Goal: Task Accomplishment & Management: Manage account settings

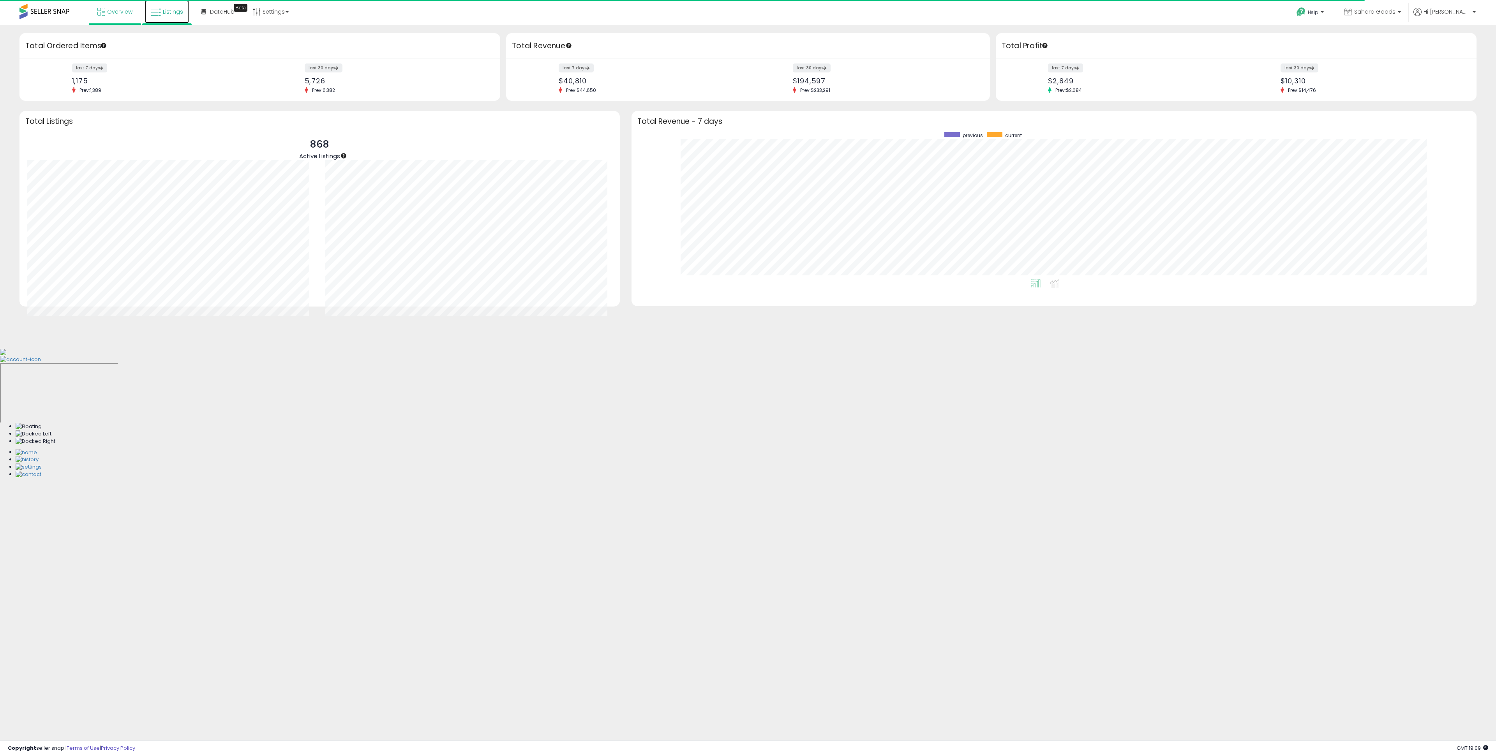
click at [183, 12] on link "Listings" at bounding box center [167, 11] width 44 height 23
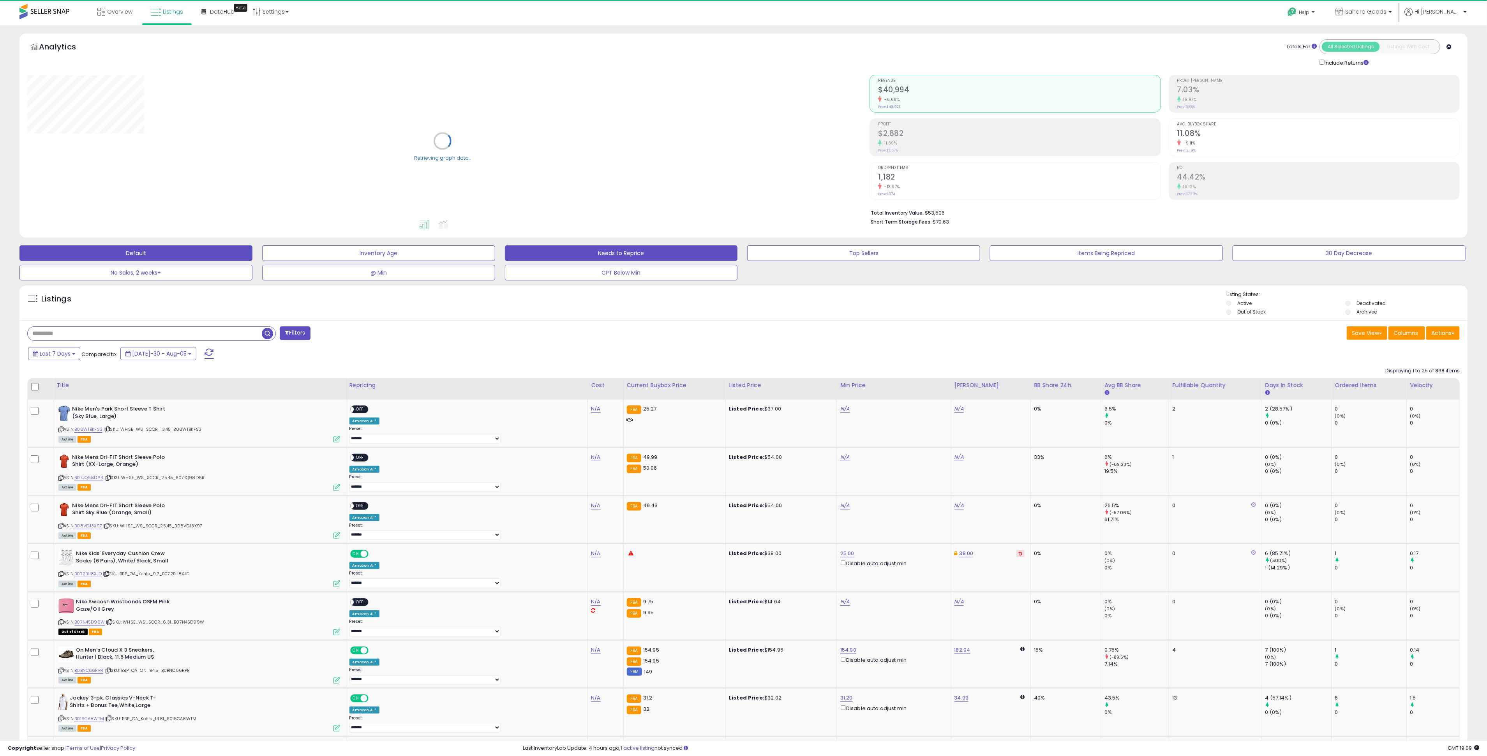
click at [495, 257] on button "Needs to Reprice" at bounding box center [378, 253] width 233 height 16
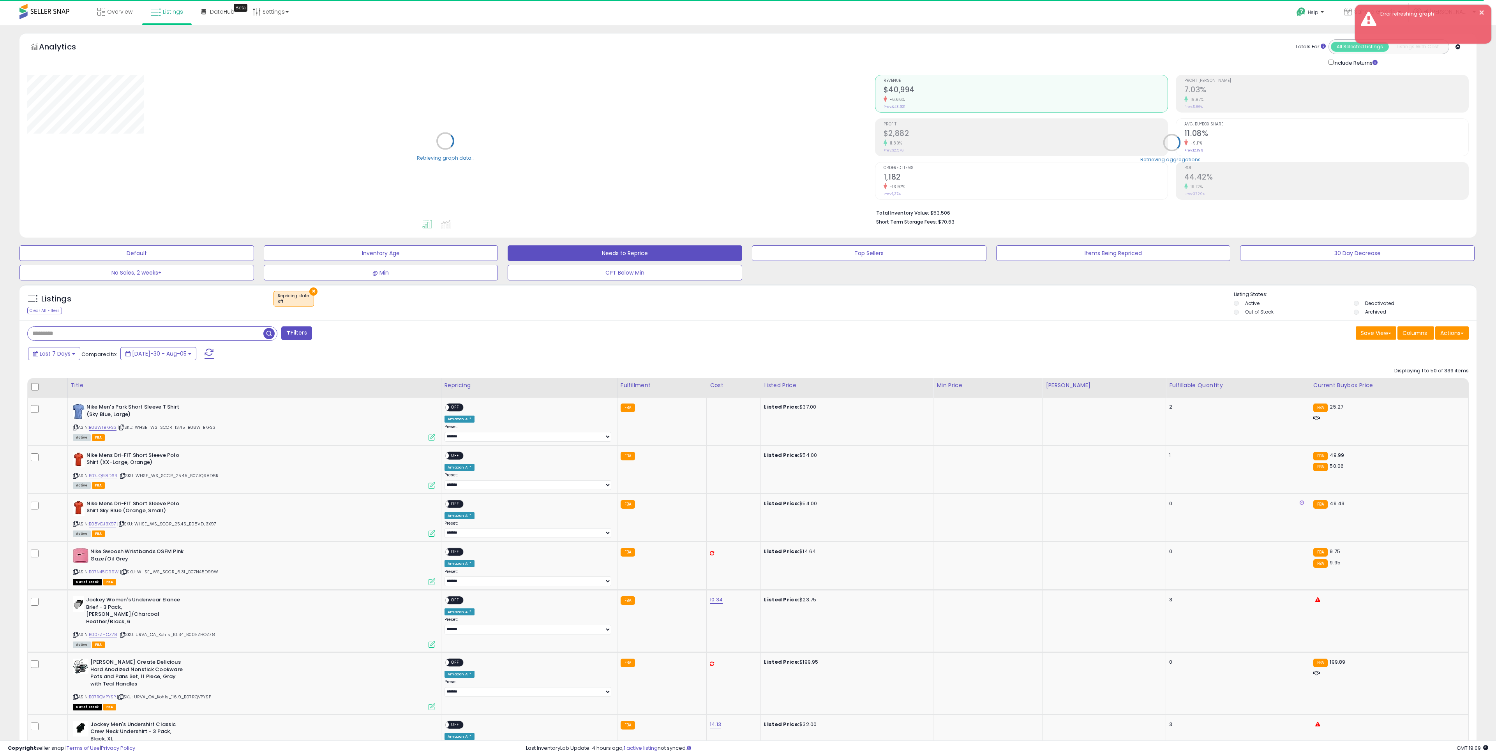
select select "**"
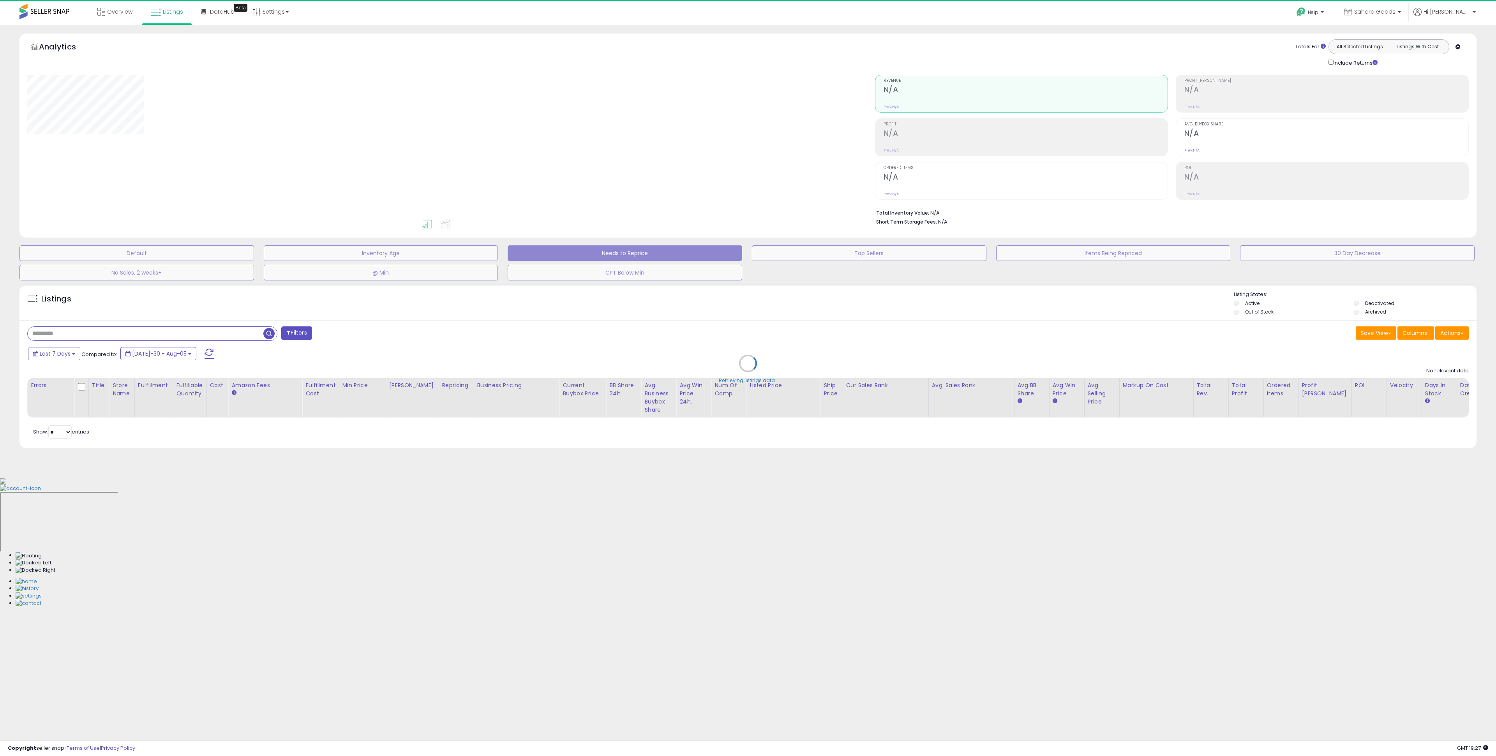
select select "**"
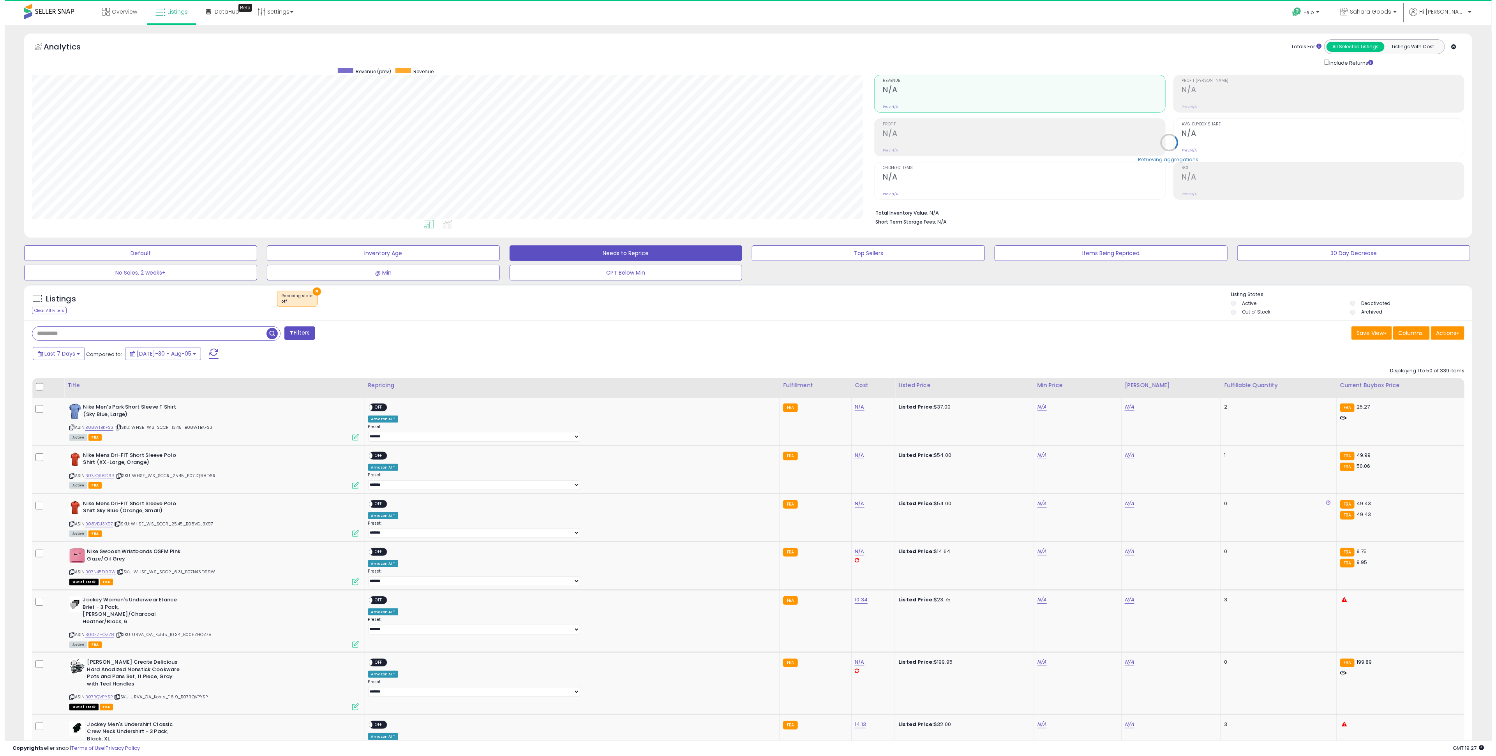
scroll to position [160, 842]
click at [1219, 387] on div "Fulfillable Quantity" at bounding box center [1273, 385] width 109 height 8
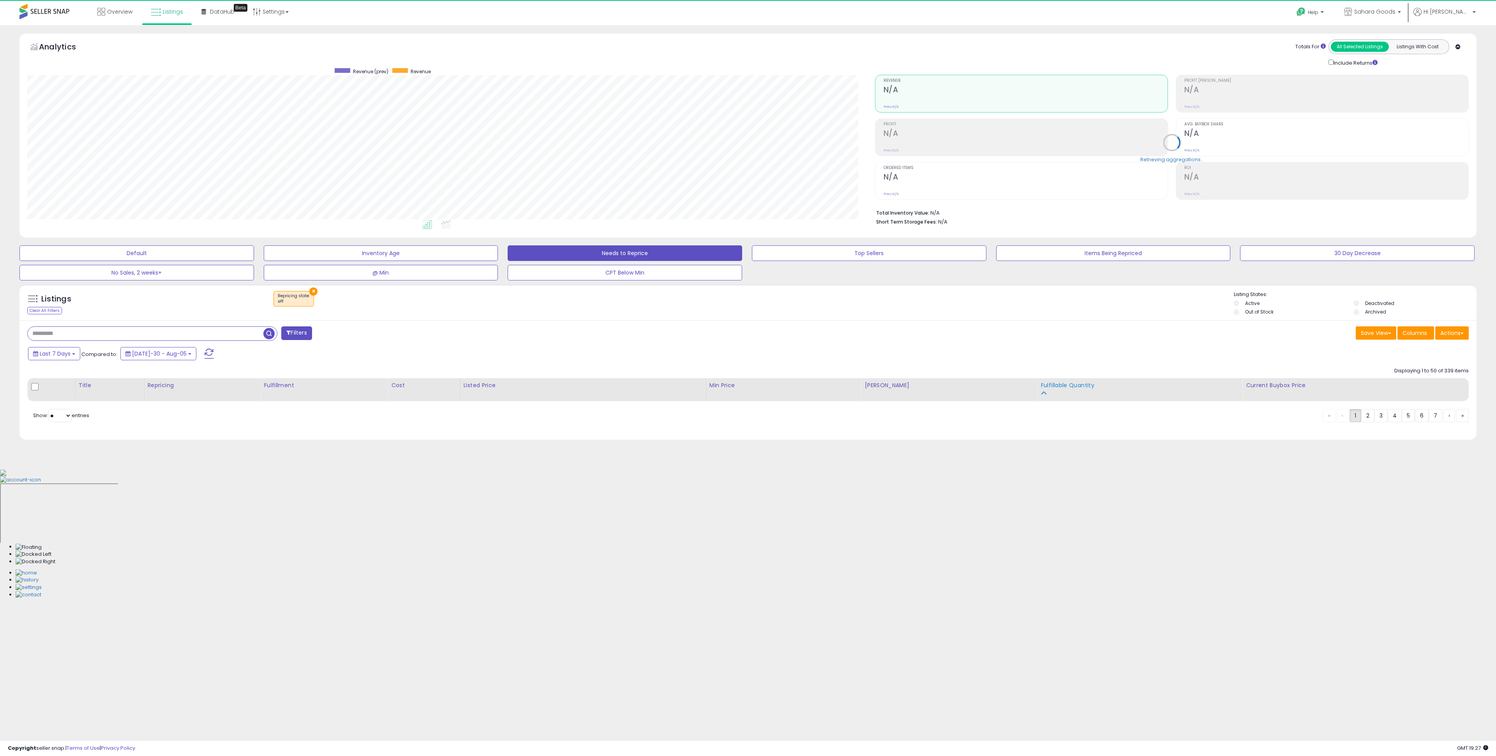
scroll to position [160, 847]
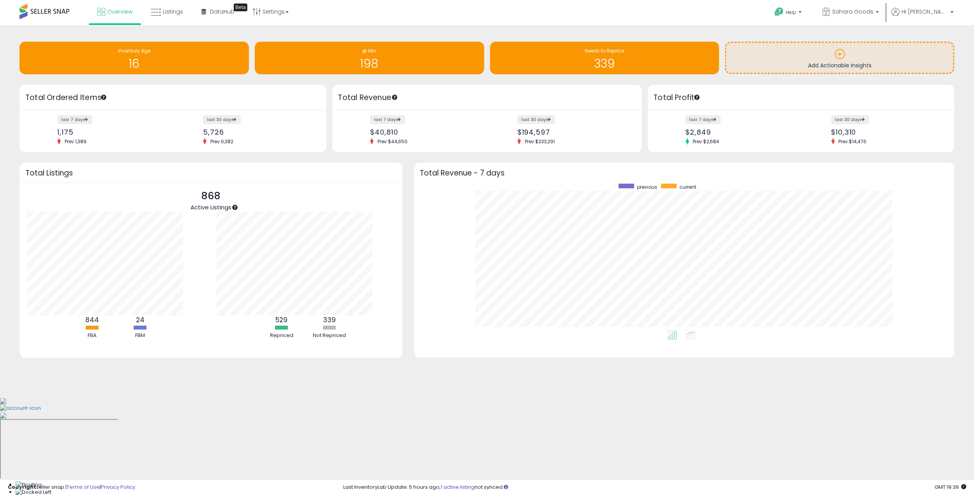
scroll to position [78, 208]
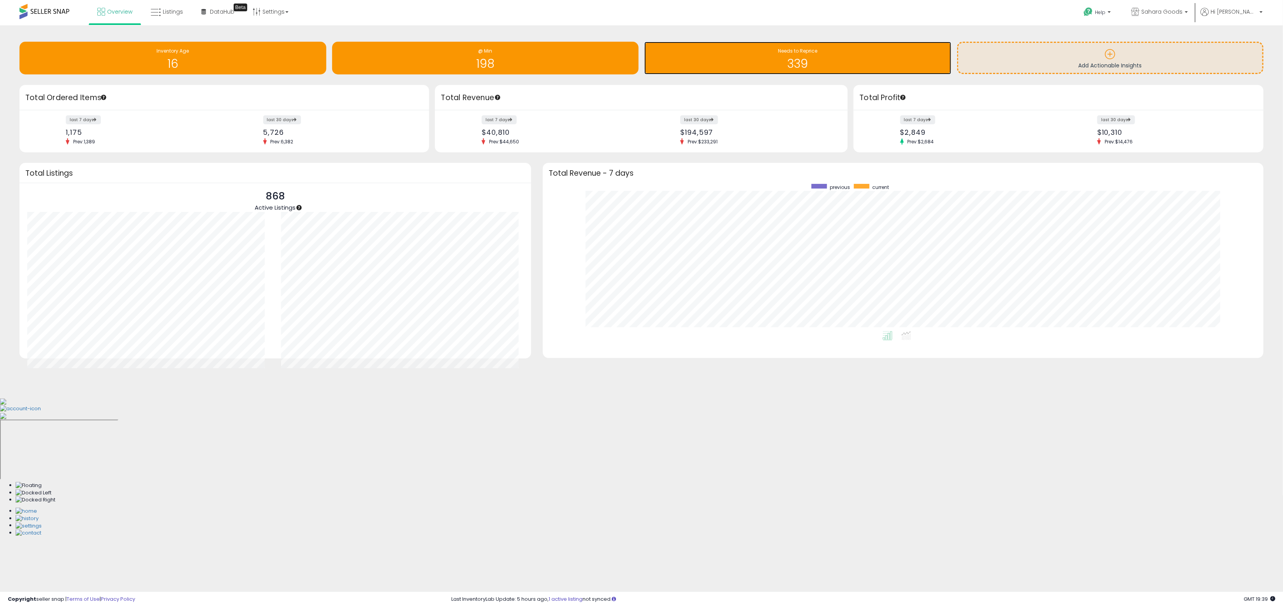
click at [690, 56] on div "339" at bounding box center [798, 59] width 299 height 23
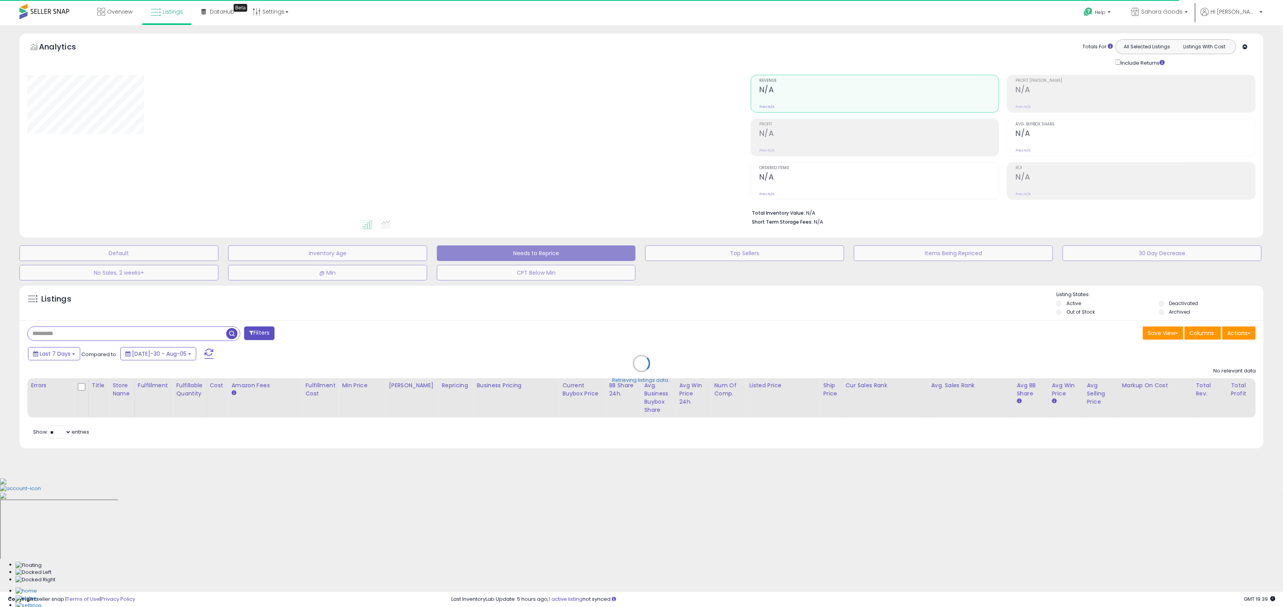
select select "**"
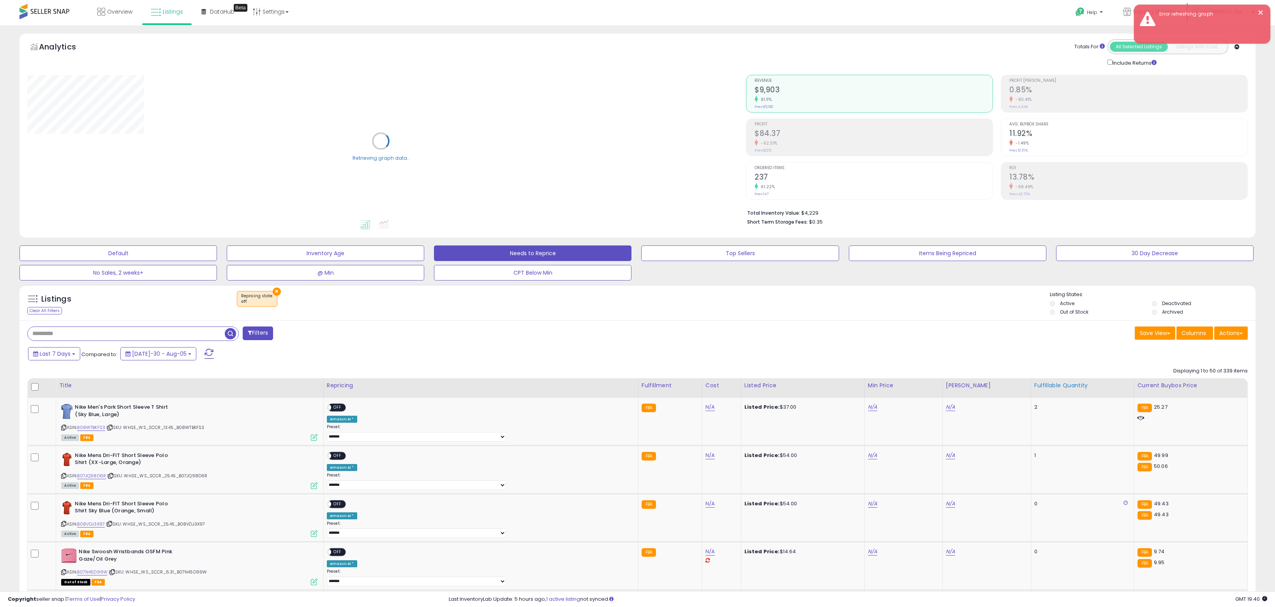
click at [1034, 386] on div "Fulfillable Quantity" at bounding box center [1082, 385] width 97 height 8
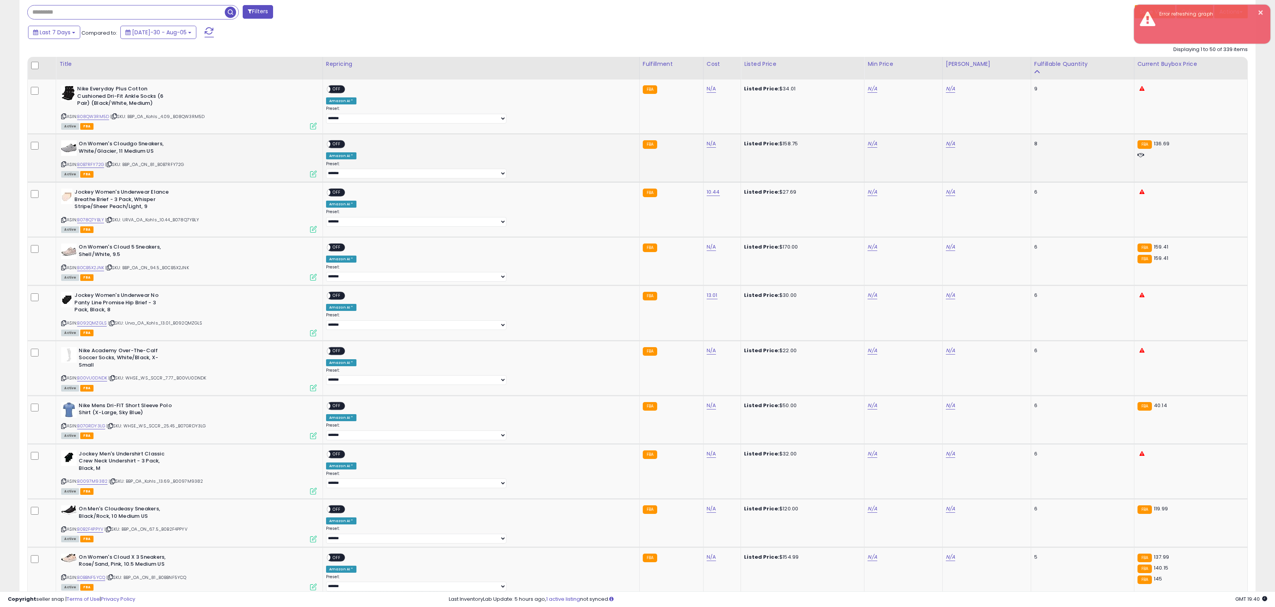
scroll to position [328, 0]
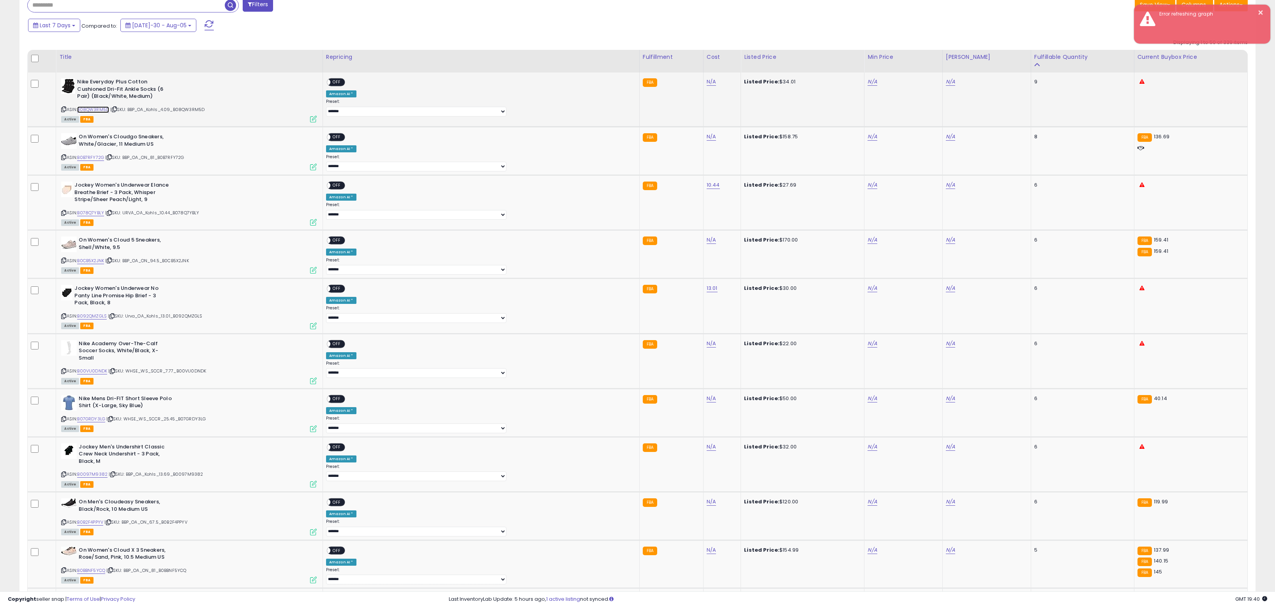
click at [101, 112] on link "B08QW3RM5D" at bounding box center [93, 109] width 32 height 7
click at [104, 165] on div "Active FBA" at bounding box center [188, 166] width 255 height 5
click at [104, 163] on div "ASIN: B0B7RFY72G | SKU: BBP_OA_ON_81_B0B7RFY72G Active FBA" at bounding box center [188, 151] width 255 height 36
click at [104, 153] on div "ASIN: B0B7RFY72G | SKU: BBP_OA_ON_81_B0B7RFY72G Active FBA" at bounding box center [188, 151] width 255 height 36
click at [104, 160] on link "B0B7RFY72G" at bounding box center [90, 157] width 27 height 7
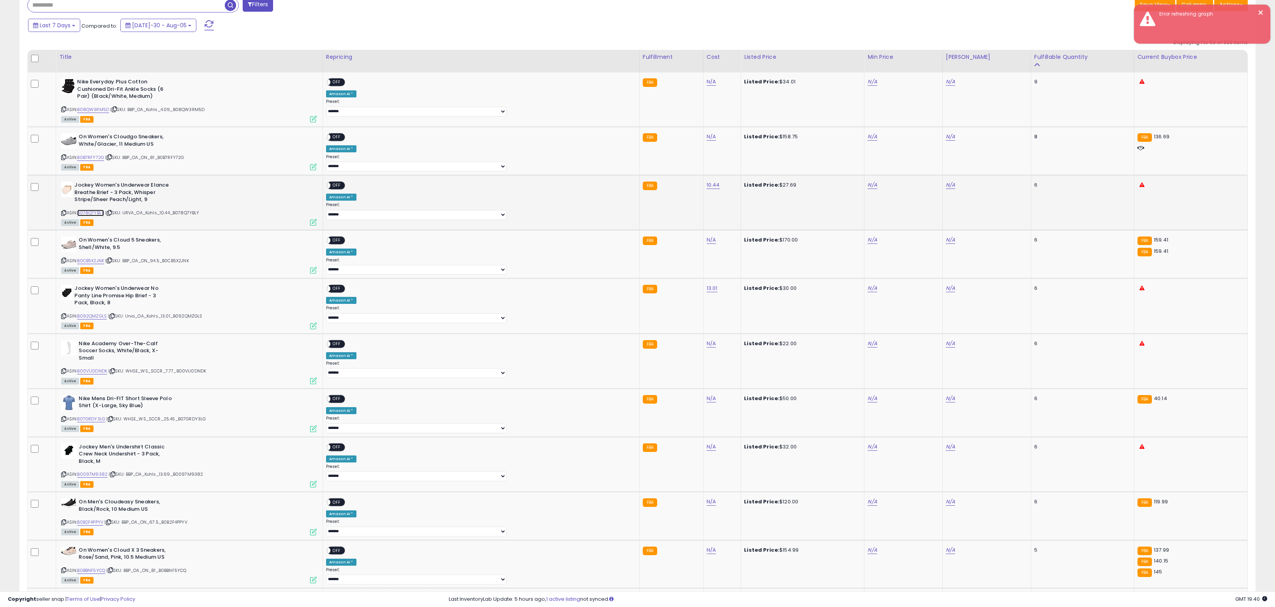
click at [104, 215] on link "B078Q7YBLY" at bounding box center [90, 213] width 27 height 7
click at [103, 264] on link "B0CB5X2JNK" at bounding box center [90, 260] width 27 height 7
click at [107, 319] on link "B092QMZGLS" at bounding box center [92, 316] width 30 height 7
click at [105, 368] on link "B00VU0DNDK" at bounding box center [92, 371] width 30 height 7
click at [101, 417] on link "B07GRDY3LG" at bounding box center [91, 419] width 28 height 7
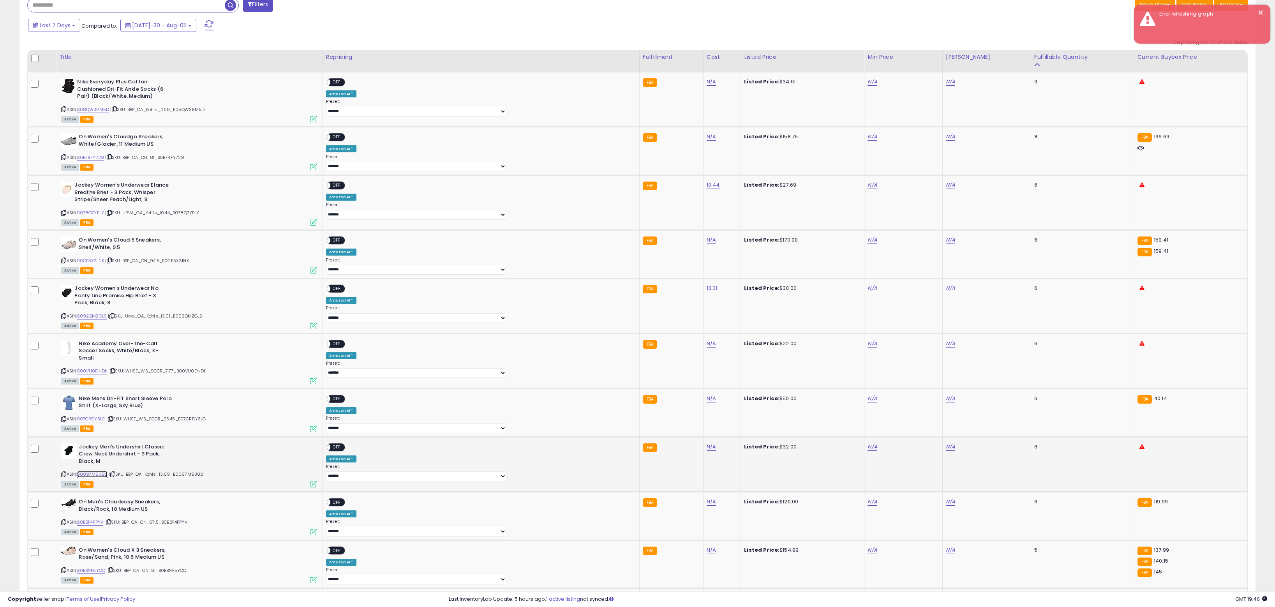
click at [105, 471] on link "B0097M9382" at bounding box center [92, 474] width 30 height 7
click at [103, 519] on link "B0B2F4PPYV" at bounding box center [90, 522] width 26 height 7
click at [106, 577] on div "Active FBA" at bounding box center [188, 579] width 255 height 5
click at [104, 567] on link "B0BBNF5YCQ" at bounding box center [91, 570] width 28 height 7
click at [703, 88] on td "N/A" at bounding box center [721, 99] width 37 height 55
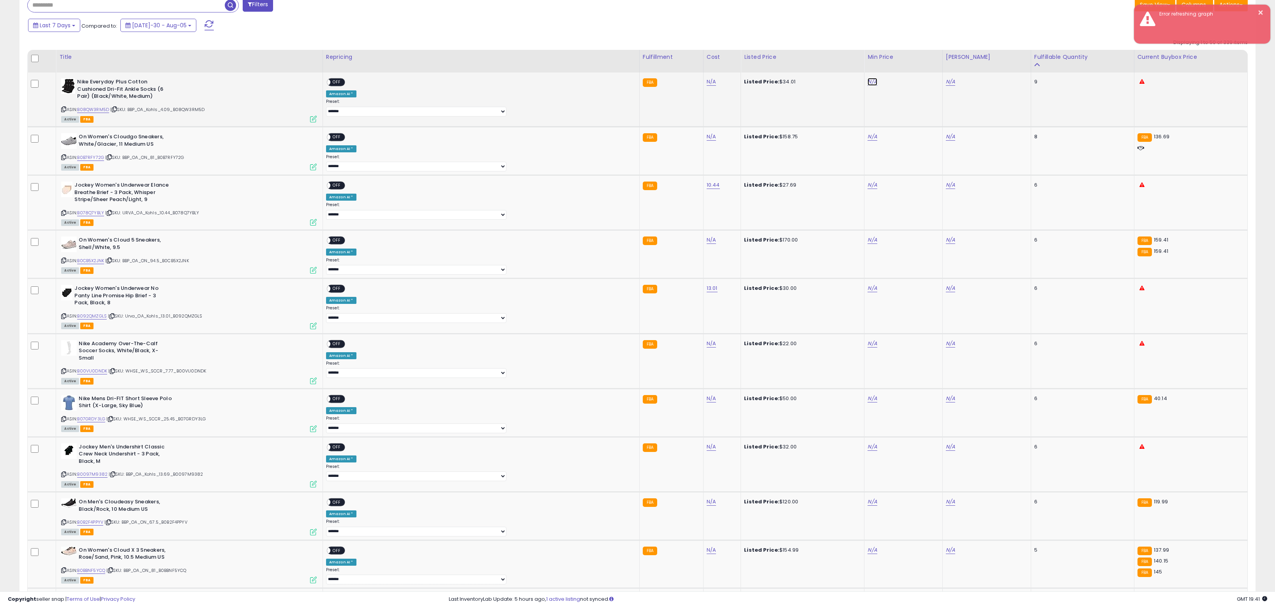
click at [867, 83] on link "N/A" at bounding box center [871, 82] width 9 height 8
type input "*****"
click button "submit" at bounding box center [850, 54] width 13 height 12
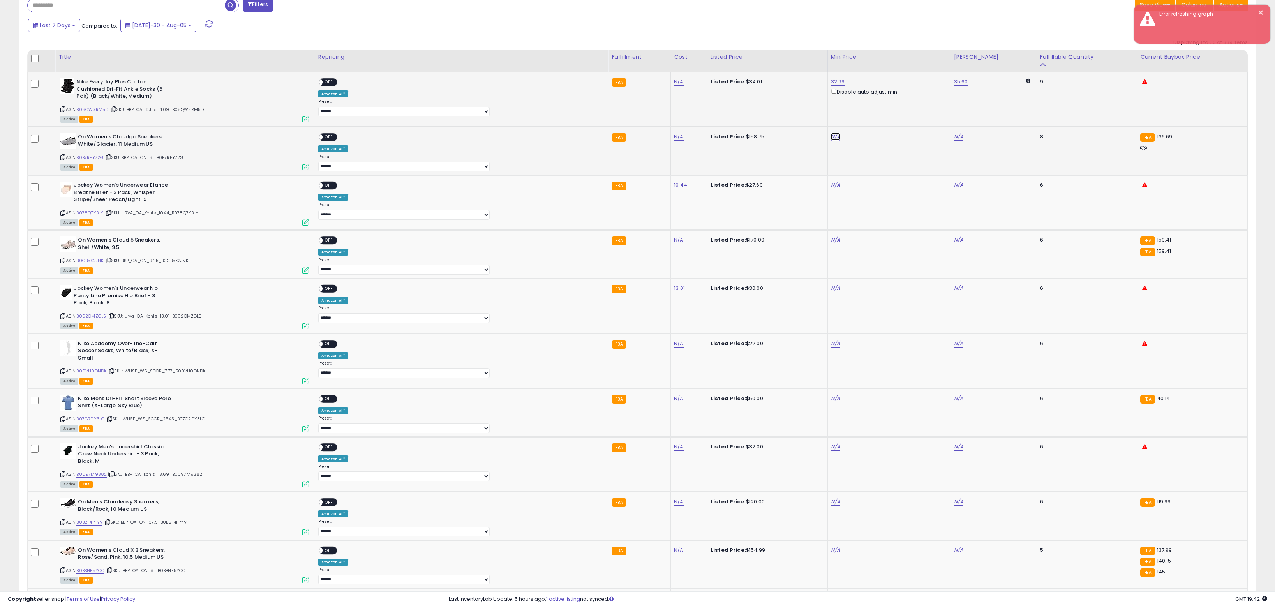
click at [831, 141] on link "N/A" at bounding box center [835, 137] width 9 height 8
type input "******"
click button "submit" at bounding box center [812, 109] width 13 height 12
click at [827, 192] on td "N/A" at bounding box center [888, 202] width 123 height 55
click at [831, 189] on link "N/A" at bounding box center [835, 185] width 9 height 8
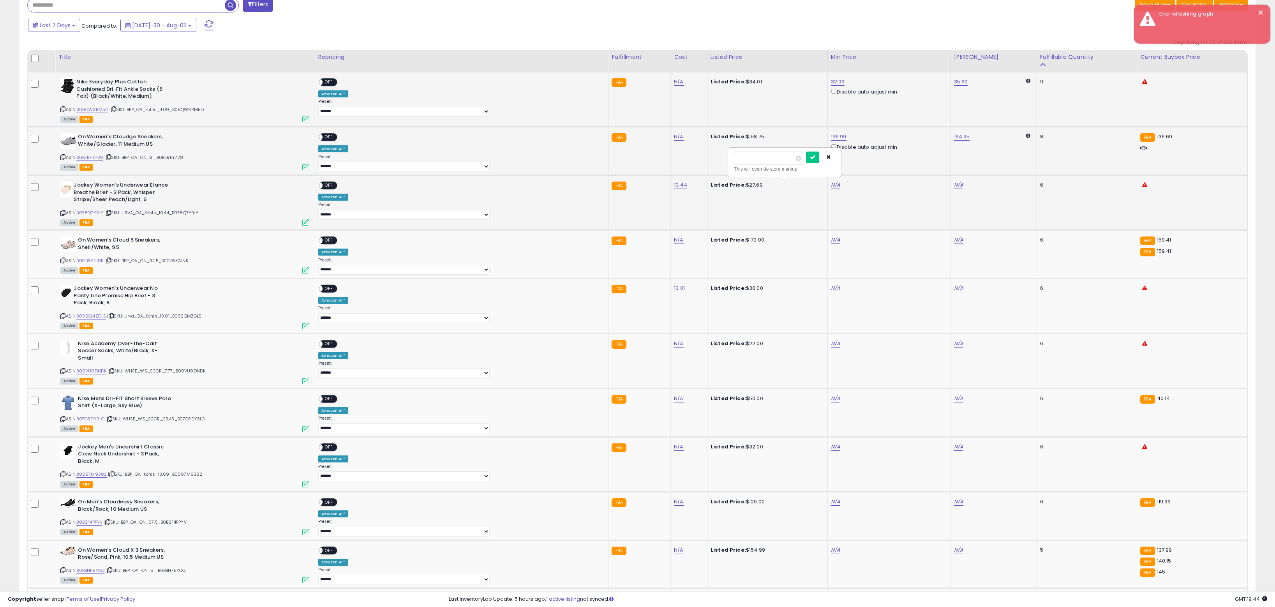
type input "*****"
click button "submit" at bounding box center [812, 158] width 13 height 12
click at [335, 188] on span "OFF" at bounding box center [328, 185] width 12 height 7
click at [335, 138] on span "OFF" at bounding box center [328, 137] width 12 height 7
click at [335, 81] on span "OFF" at bounding box center [328, 82] width 12 height 7
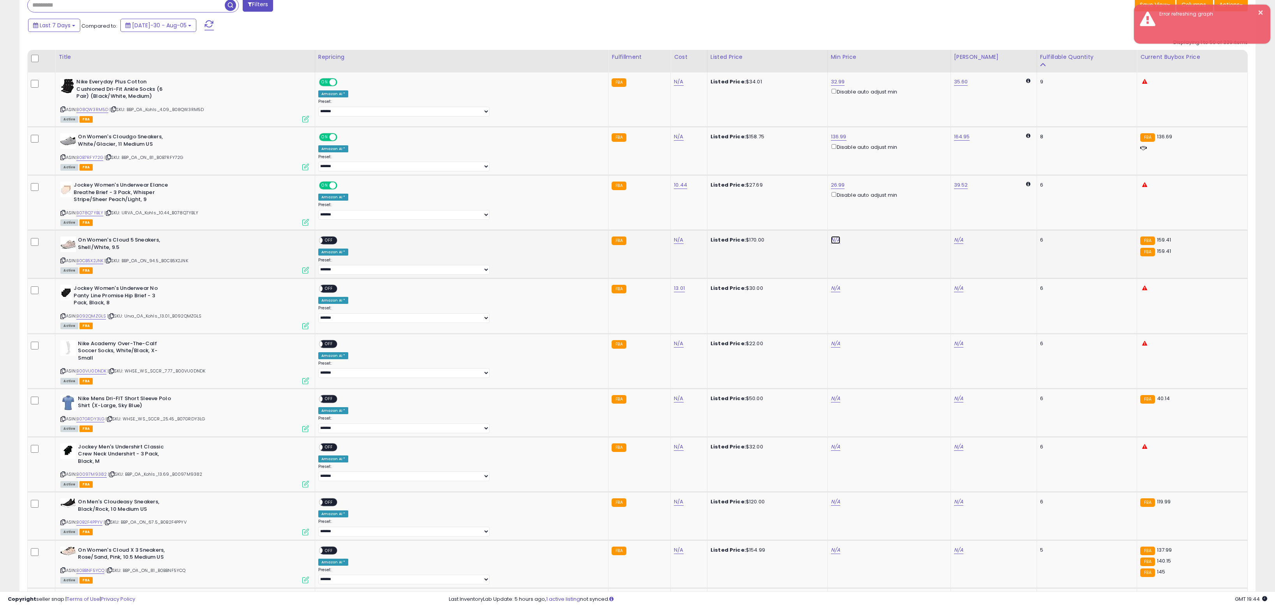
click at [831, 244] on link "N/A" at bounding box center [835, 240] width 9 height 8
type input "******"
click button "submit" at bounding box center [812, 213] width 13 height 12
click at [335, 241] on span "OFF" at bounding box center [328, 240] width 12 height 7
click at [336, 241] on span "Failed" at bounding box center [328, 240] width 16 height 7
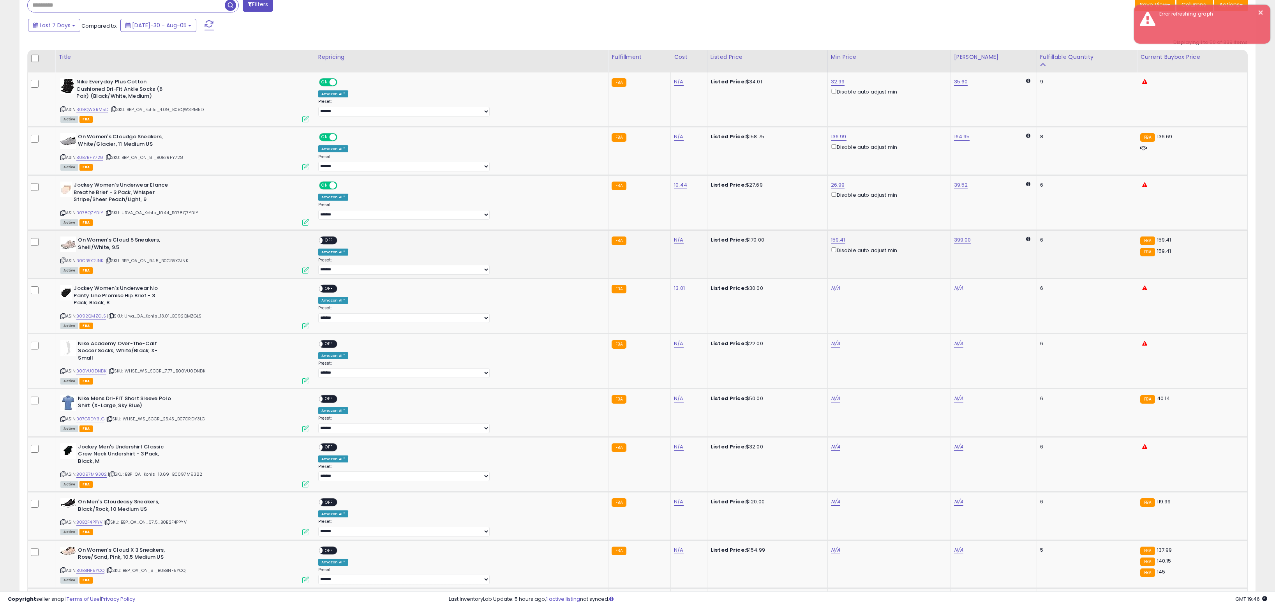
click at [367, 249] on div "**********" at bounding box center [460, 255] width 284 height 38
click at [337, 245] on div "ON OFF" at bounding box center [328, 240] width 18 height 8
click at [335, 242] on span "OFF" at bounding box center [328, 240] width 12 height 7
click at [831, 292] on link "N/A" at bounding box center [835, 288] width 9 height 8
type input "**"
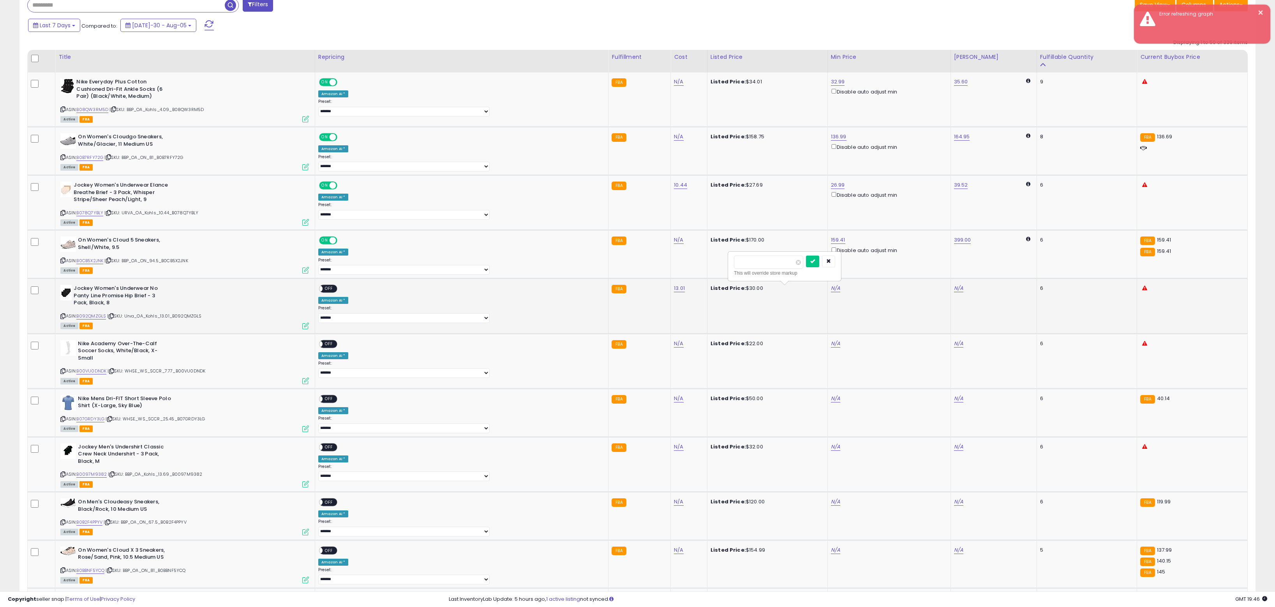
click button "submit" at bounding box center [812, 262] width 13 height 12
click at [818, 259] on button "submit" at bounding box center [812, 262] width 13 height 12
